Goal: Task Accomplishment & Management: Manage account settings

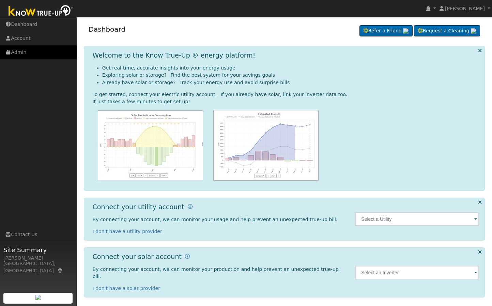
click at [42, 47] on link "Admin" at bounding box center [38, 52] width 77 height 14
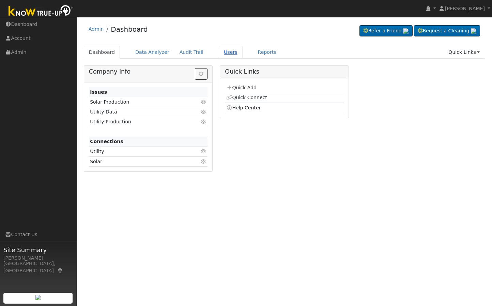
click at [223, 49] on link "Users" at bounding box center [231, 52] width 24 height 13
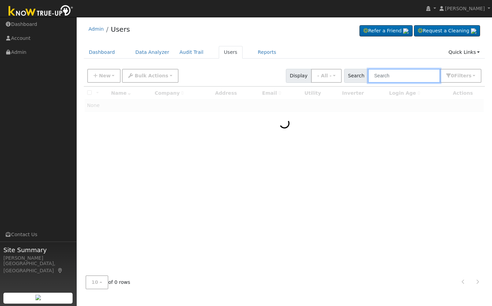
click at [379, 74] on input "text" at bounding box center [404, 76] width 72 height 14
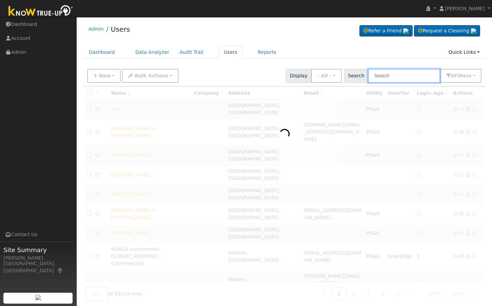
paste input "Ray Galvan"
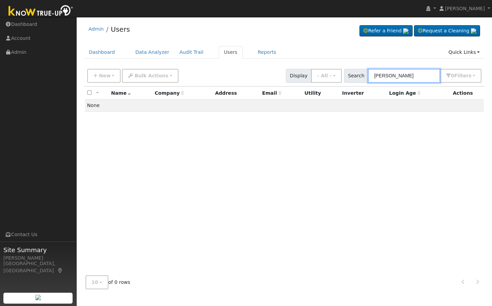
click at [378, 75] on input "Ray Galvan" at bounding box center [404, 76] width 72 height 14
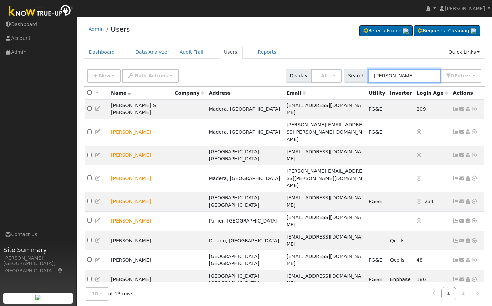
click at [393, 76] on input "Galvan" at bounding box center [404, 76] width 72 height 14
click at [414, 78] on input "Galvan" at bounding box center [404, 76] width 72 height 14
type input "G"
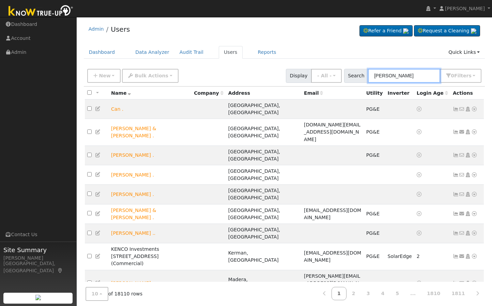
type input "Ray galvan"
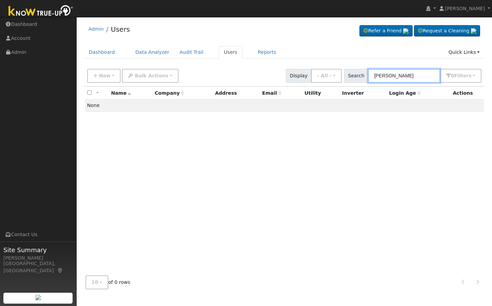
click at [419, 80] on input "Ray galvan" at bounding box center [404, 76] width 72 height 14
